Goal: Check status: Check status

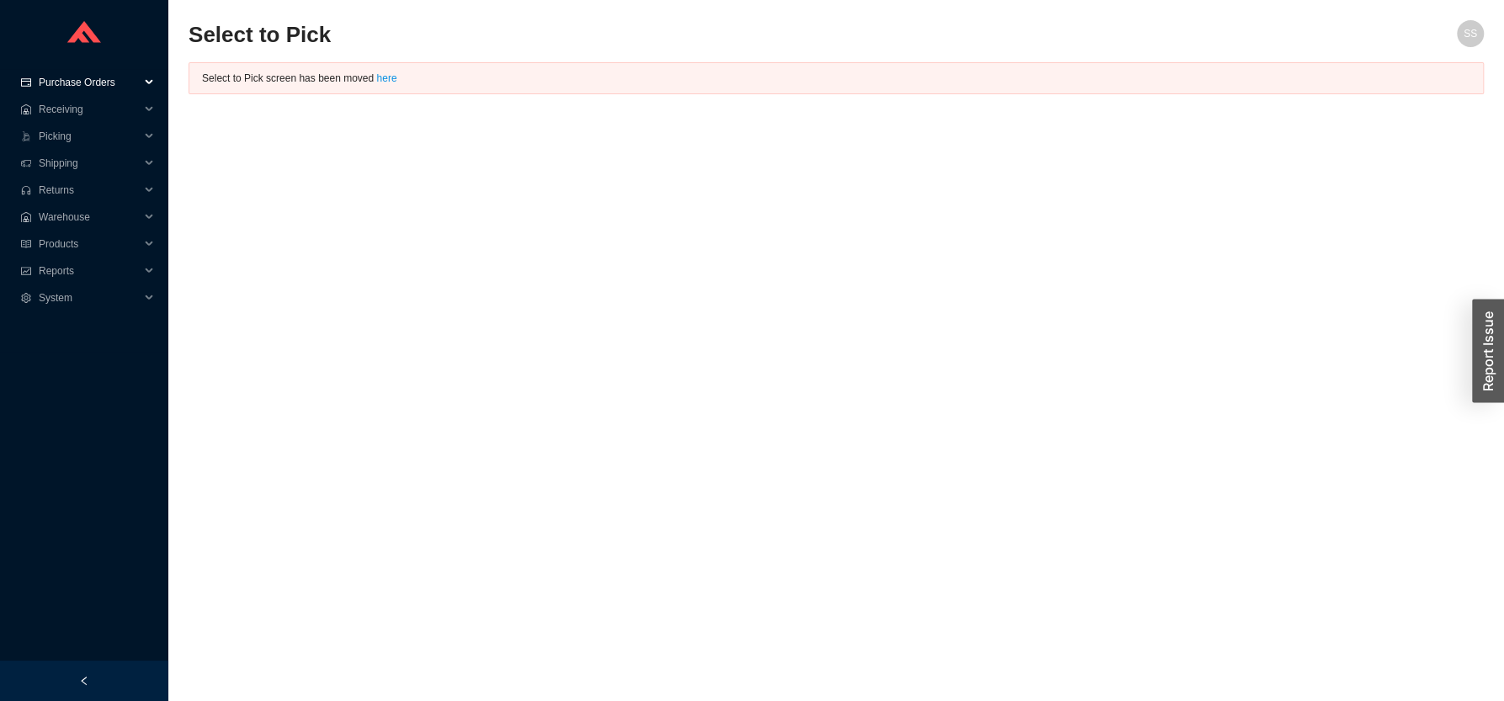
click at [92, 82] on span "Purchase Orders" at bounding box center [89, 82] width 101 height 27
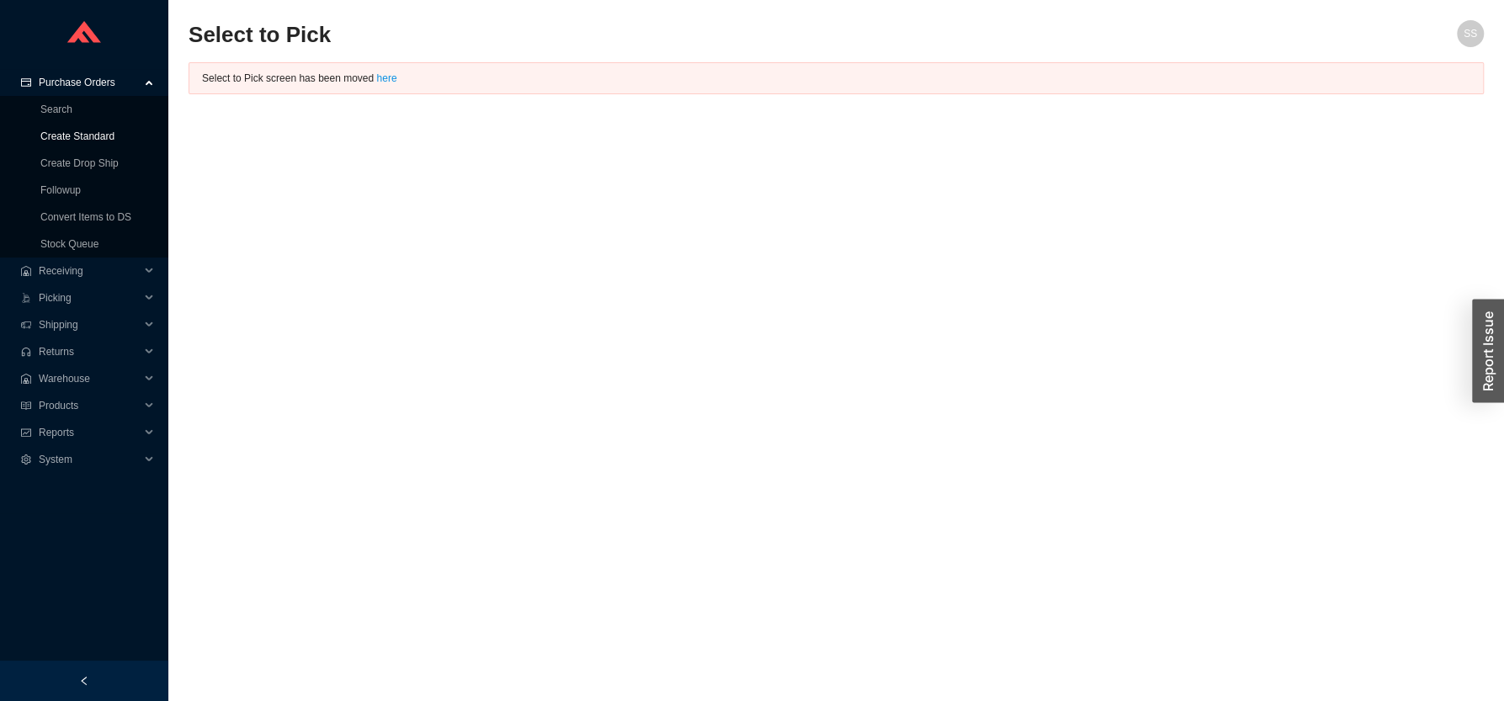
click at [72, 131] on link "Create Standard" at bounding box center [77, 136] width 74 height 12
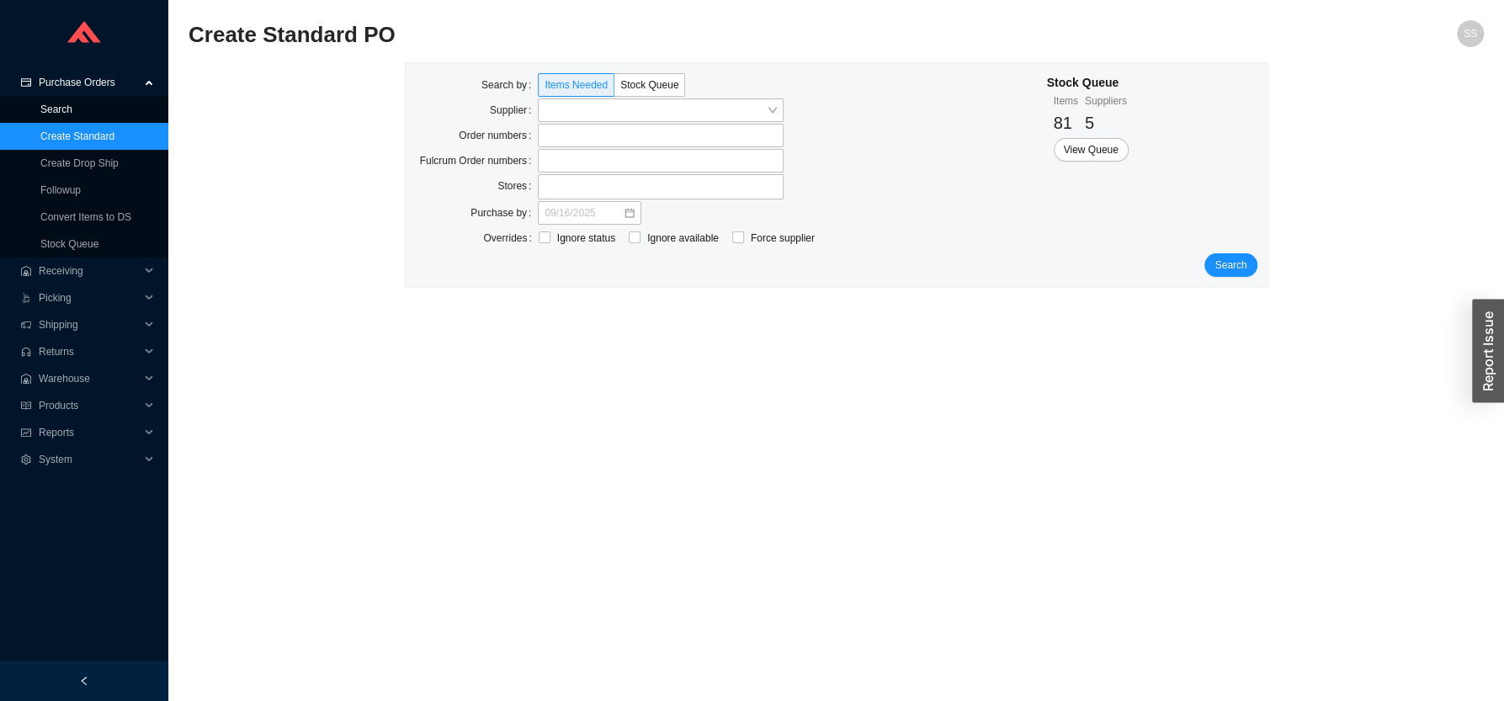
click at [61, 103] on link "Search" at bounding box center [56, 109] width 32 height 12
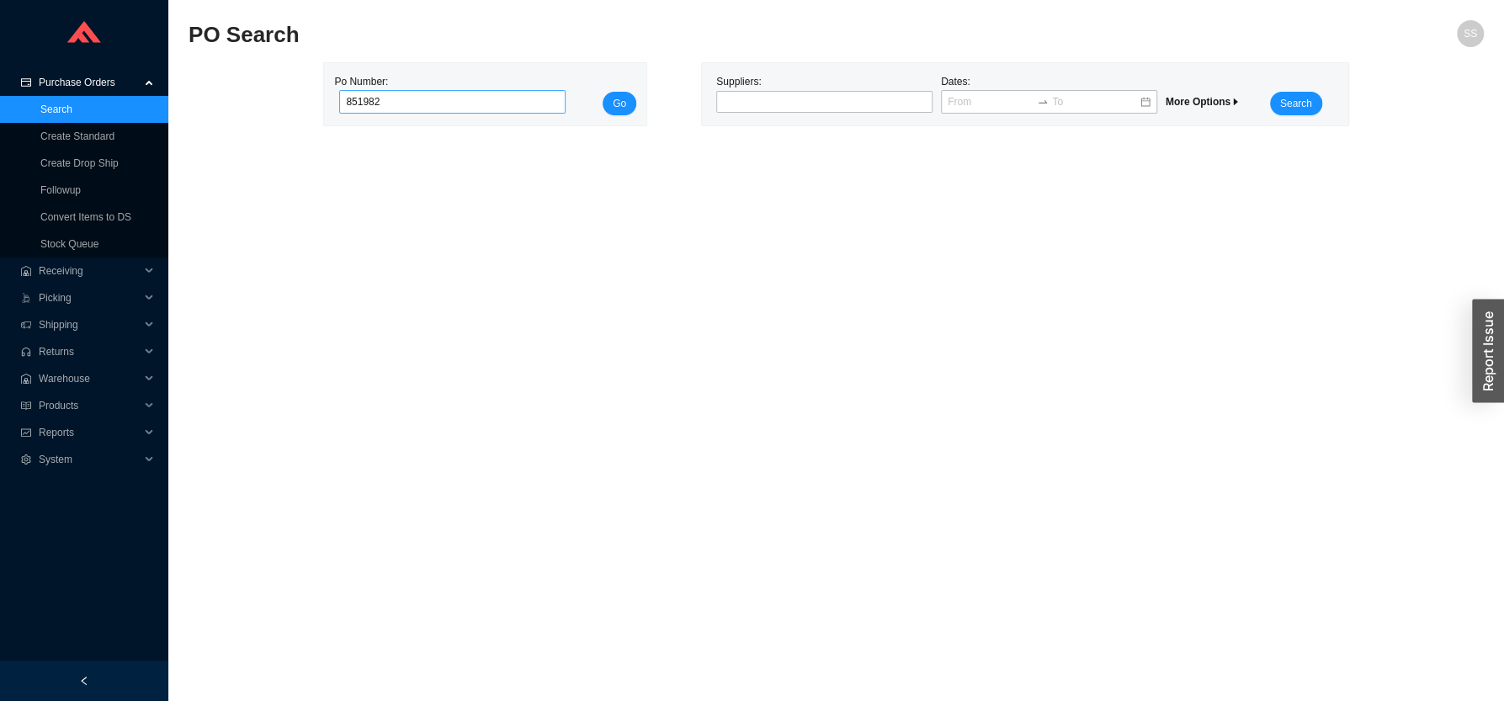
click button "Go" at bounding box center [619, 104] width 34 height 24
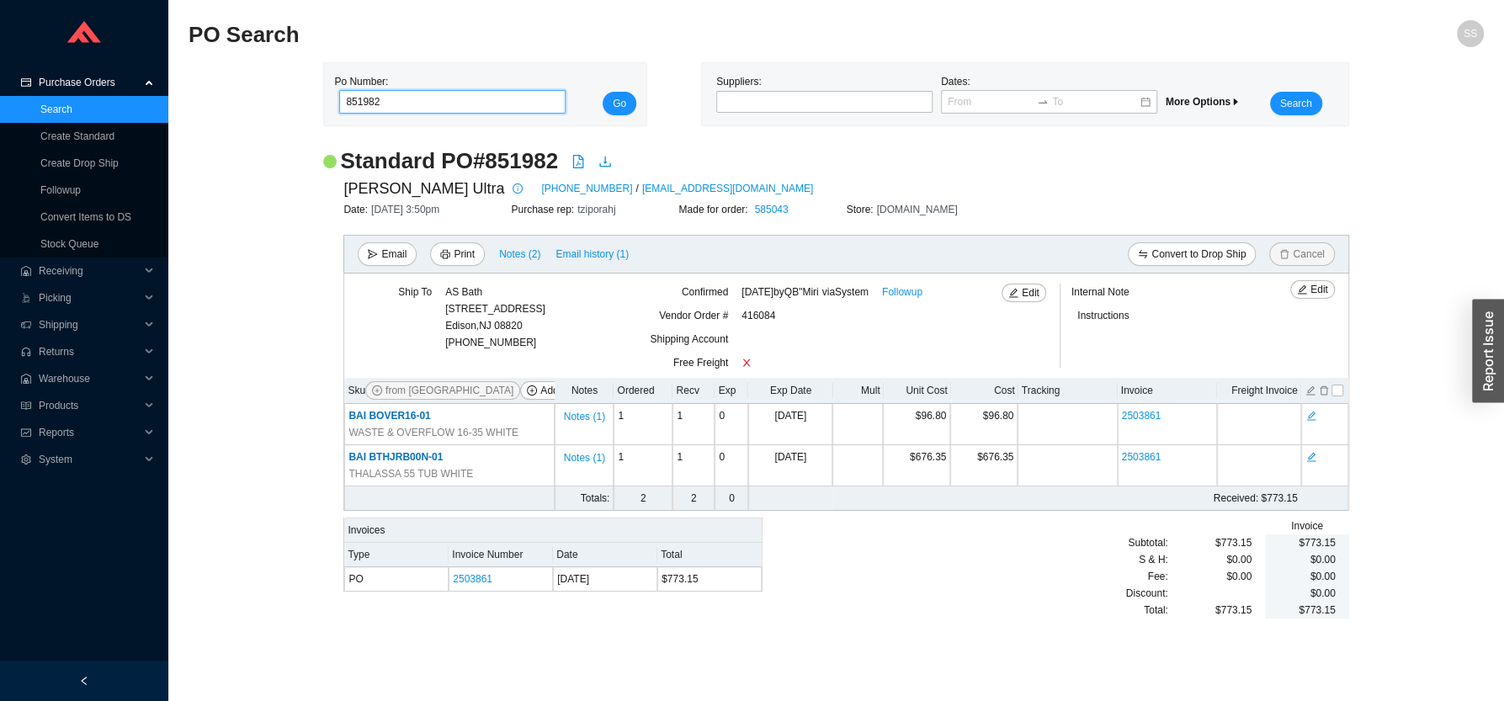
click at [435, 105] on input "851982" at bounding box center [452, 102] width 226 height 24
type input "851912"
click at [602, 92] on button "Go" at bounding box center [619, 104] width 34 height 24
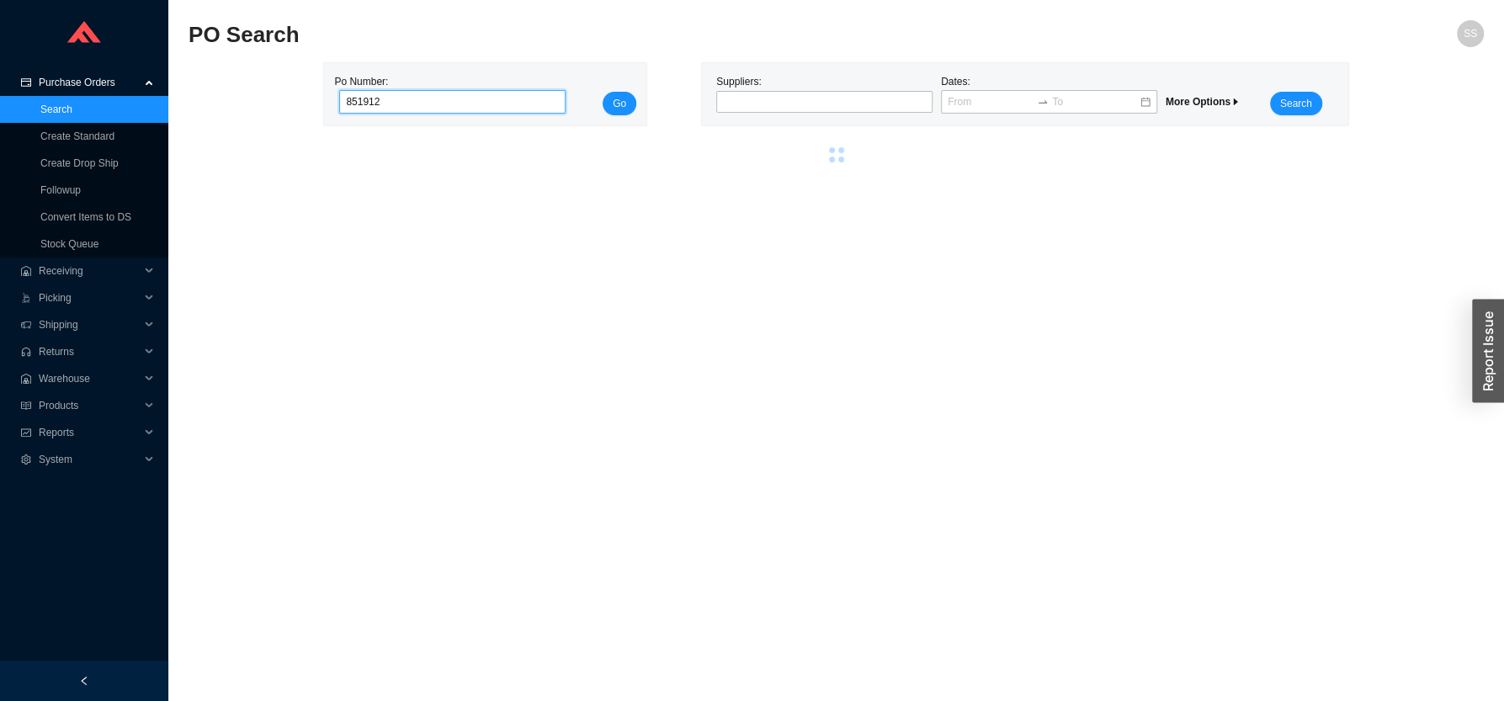
click at [602, 92] on button "Go" at bounding box center [619, 104] width 34 height 24
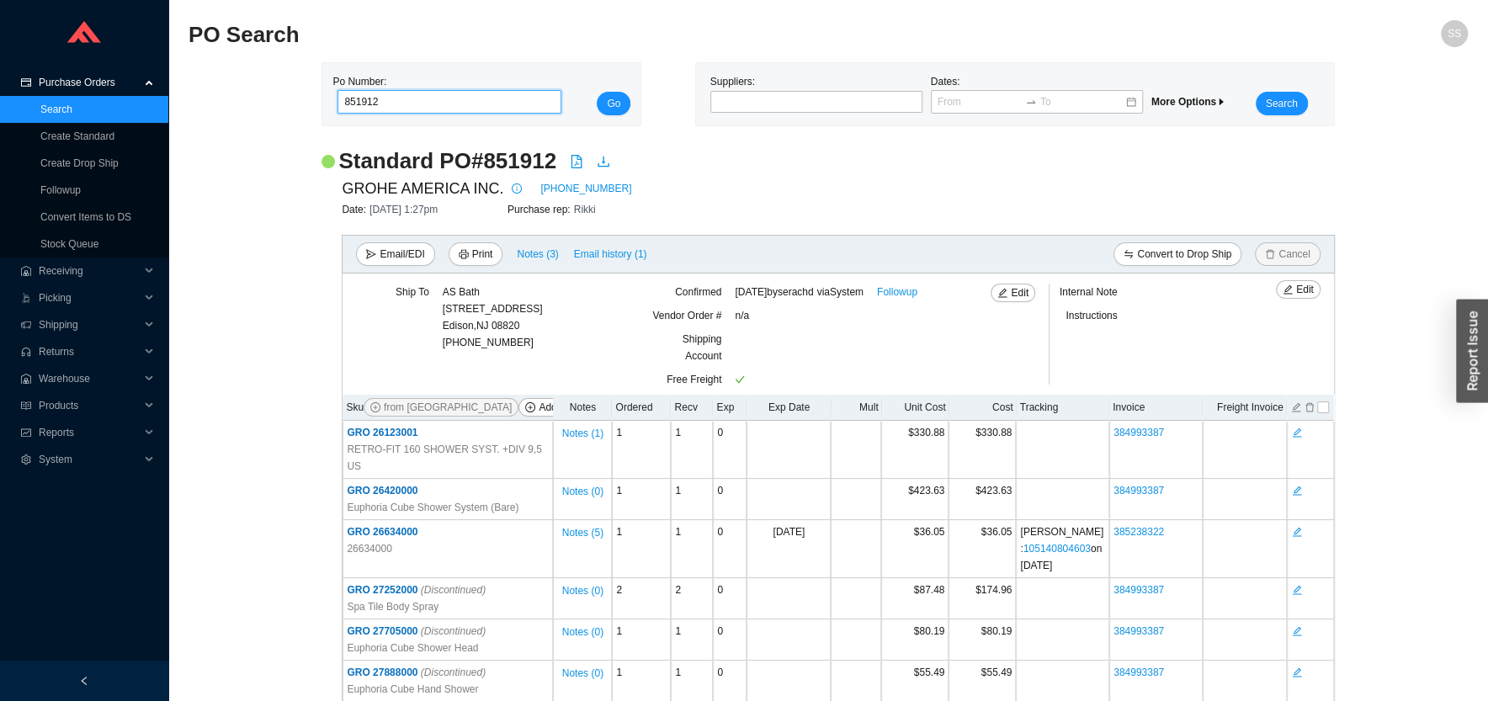
click at [391, 103] on input "851912" at bounding box center [449, 102] width 224 height 24
click at [391, 102] on input "851912" at bounding box center [449, 102] width 224 height 24
